Goal: Navigation & Orientation: Find specific page/section

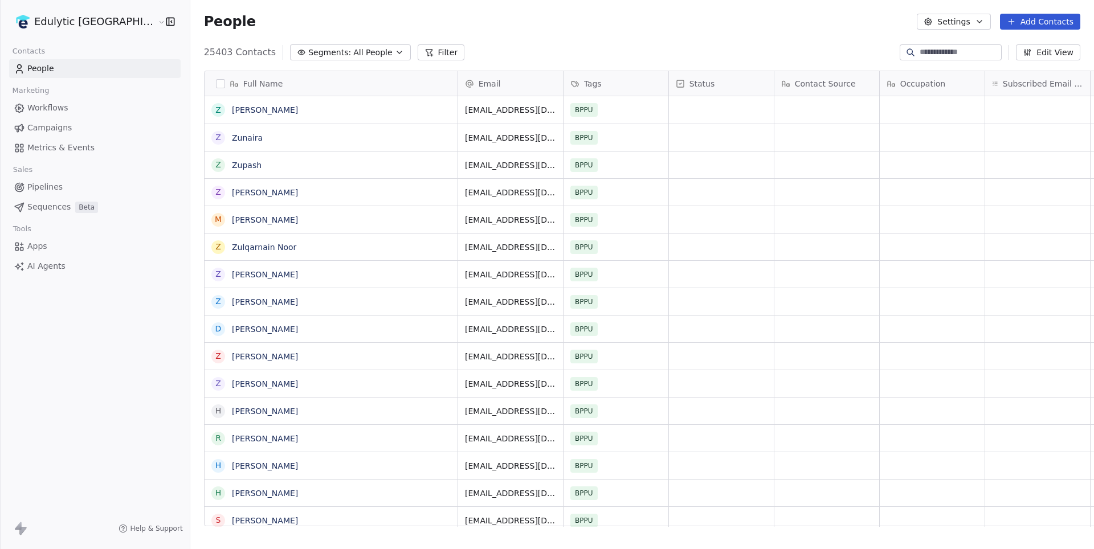
scroll to position [483, 939]
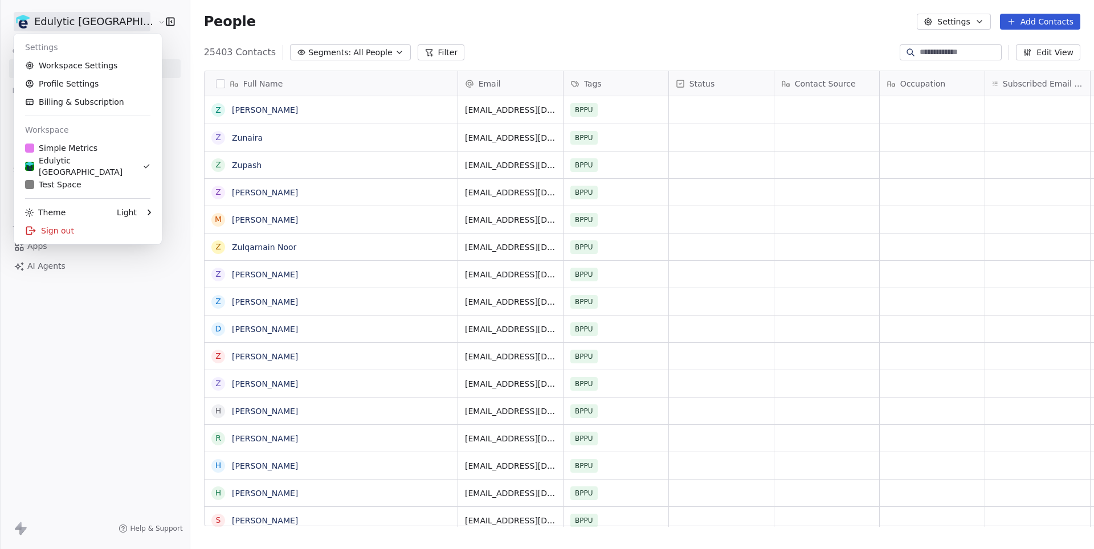
click at [62, 22] on html "Edulytic UK Contacts People Marketing Workflows Campaigns Metrics & Events Sale…" at bounding box center [547, 274] width 1094 height 549
click at [89, 151] on div "Simple Metrics" at bounding box center [61, 147] width 72 height 11
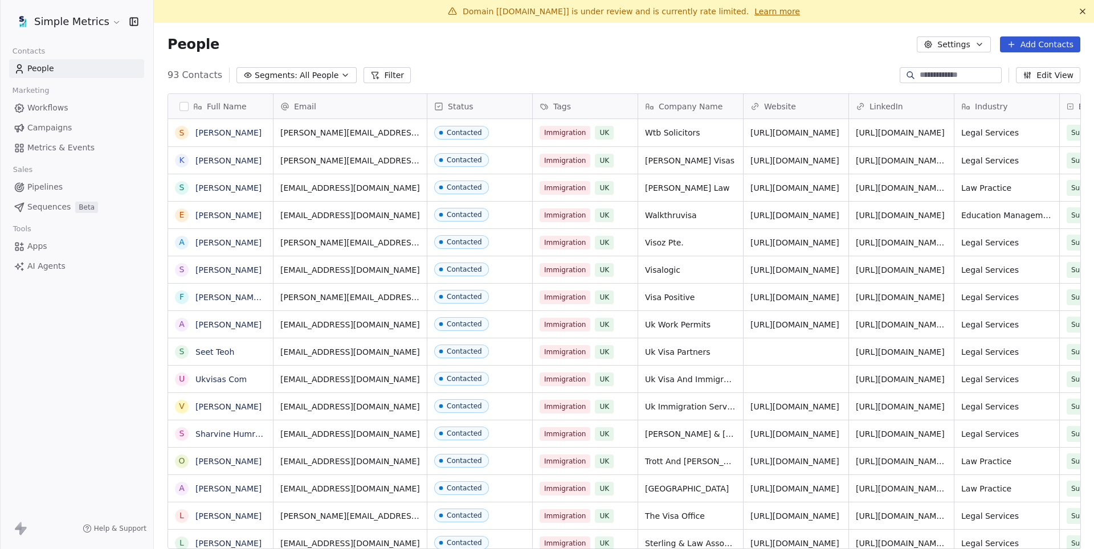
scroll to position [1, 1]
drag, startPoint x: 505, startPoint y: 14, endPoint x: 570, endPoint y: 10, distance: 65.6
click at [570, 10] on span "Domain [[DOMAIN_NAME]] is under review and is currently rate limited." at bounding box center [606, 11] width 286 height 9
copy span "[DOMAIN_NAME]"
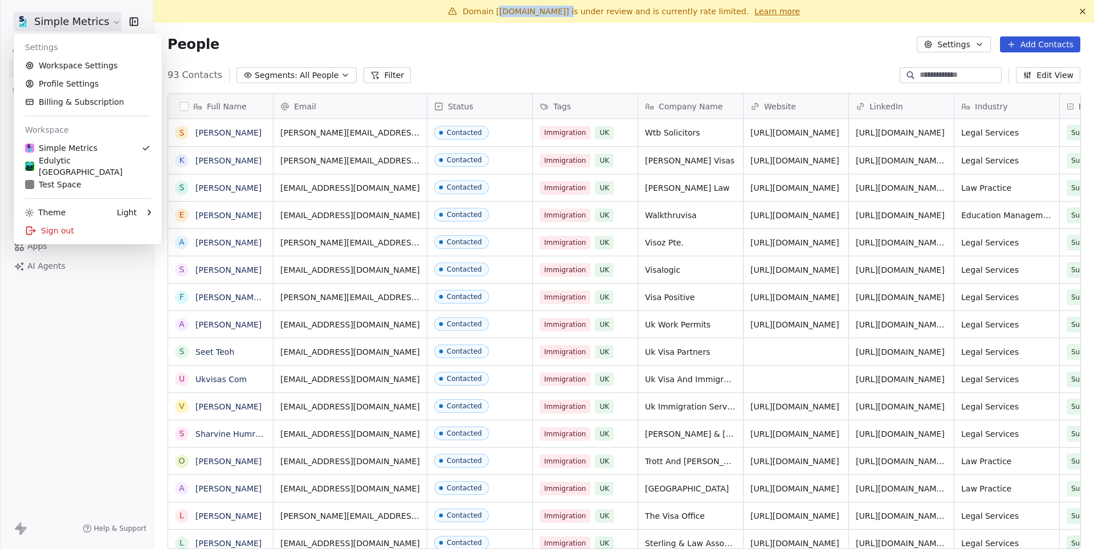
click at [89, 13] on html "Simple Metrics Contacts People Marketing Workflows Campaigns Metrics & Events S…" at bounding box center [547, 274] width 1094 height 549
click at [58, 230] on div "Sign out" at bounding box center [87, 231] width 139 height 18
